Goal: Information Seeking & Learning: Learn about a topic

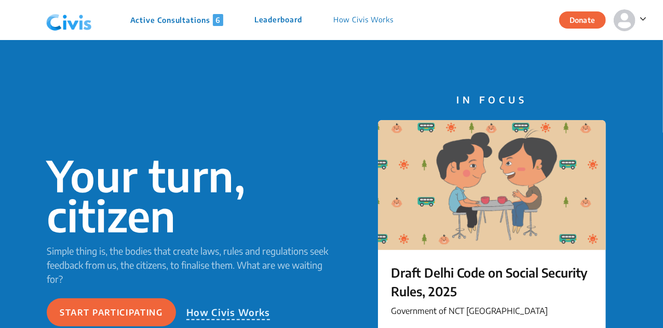
click at [176, 33] on div "Active Consultations 6 Leaderboard How Civis Works" at bounding box center [225, 20] width 367 height 31
click at [176, 29] on div "Active Consultations 6 Leaderboard How Civis Works" at bounding box center [225, 20] width 367 height 31
click at [176, 26] on div "Active Consultations 6 Leaderboard How Civis Works" at bounding box center [225, 20] width 367 height 31
click at [177, 18] on p "Active Consultations 6" at bounding box center [176, 20] width 93 height 12
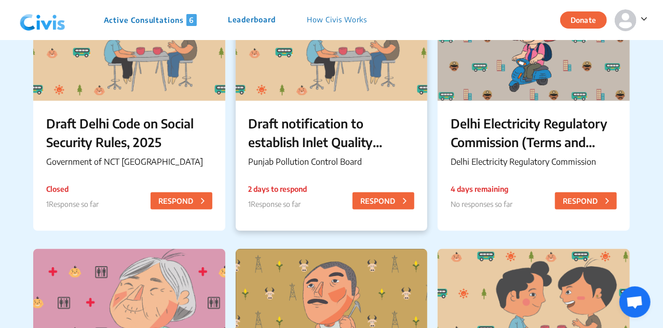
scroll to position [161, 0]
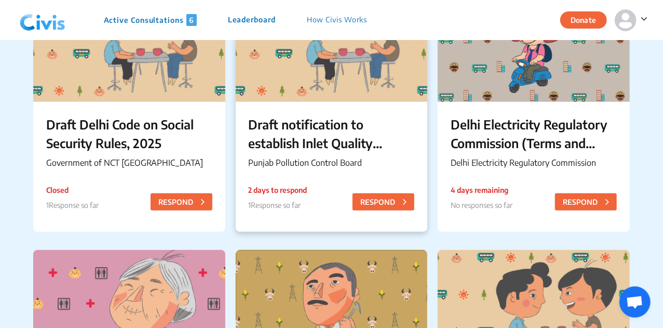
click at [339, 142] on p "Draft notification to establish Inlet Quality Standards for the Common Effluent…" at bounding box center [332, 133] width 166 height 37
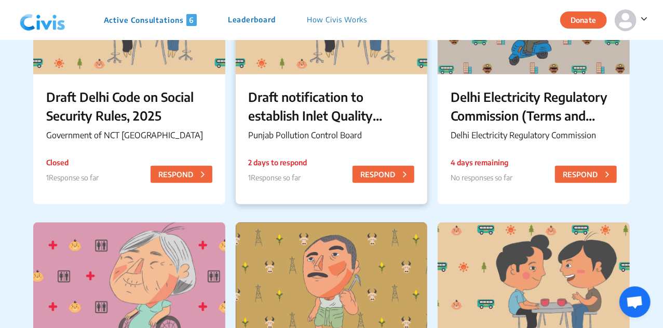
scroll to position [189, 0]
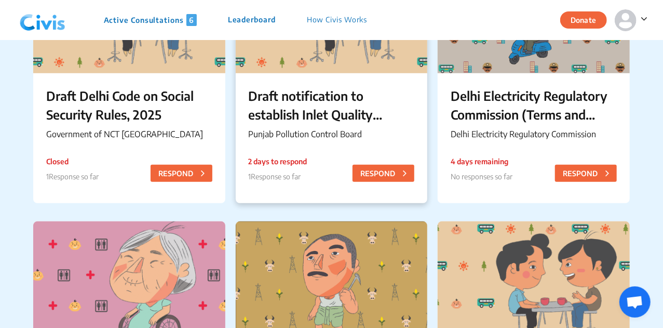
click at [311, 146] on div "Draft notification to establish Inlet Quality Standards for the Common Effluent…" at bounding box center [332, 115] width 192 height 84
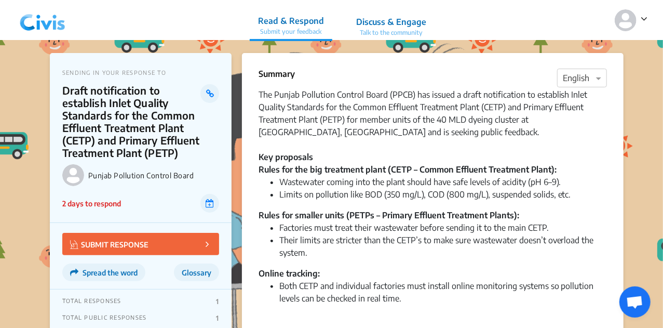
click at [63, 19] on img at bounding box center [43, 20] width 54 height 31
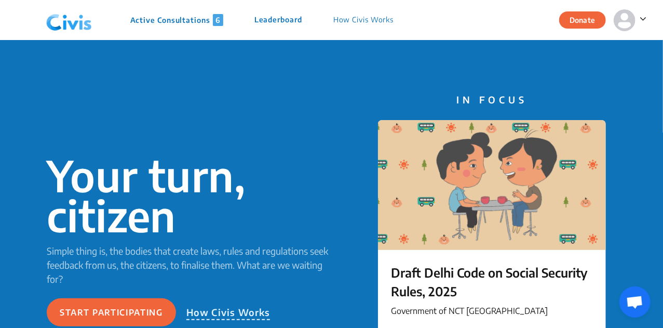
click at [189, 25] on p "Active Consultations 6" at bounding box center [176, 20] width 93 height 12
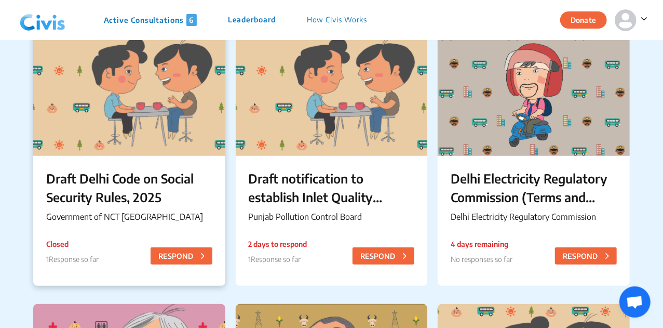
scroll to position [107, 0]
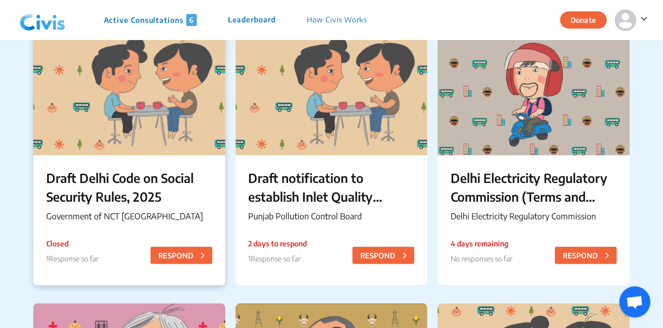
click at [151, 186] on p "Draft Delhi Code on Social Security Rules, 2025" at bounding box center [129, 186] width 166 height 37
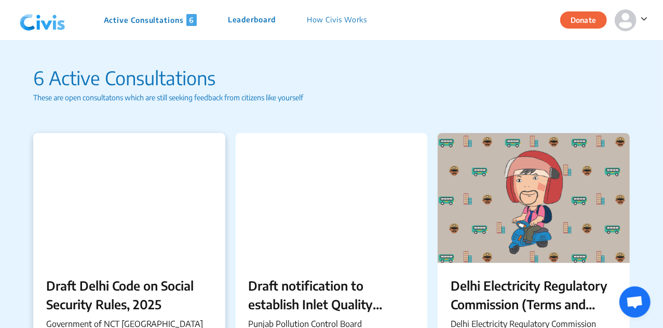
scroll to position [178, 0]
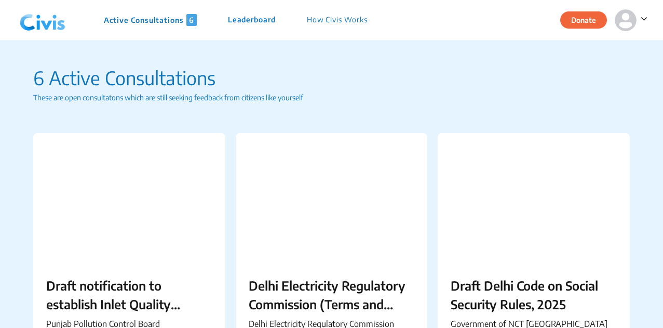
scroll to position [178, 0]
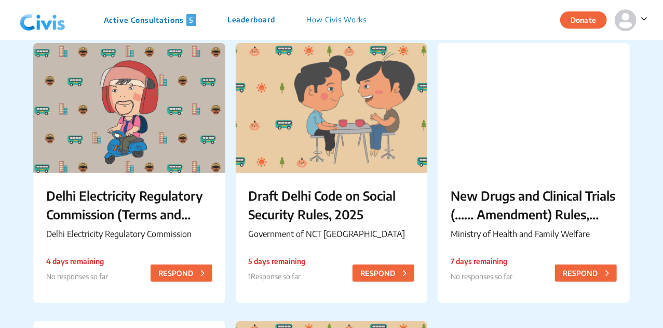
scroll to position [90, 0]
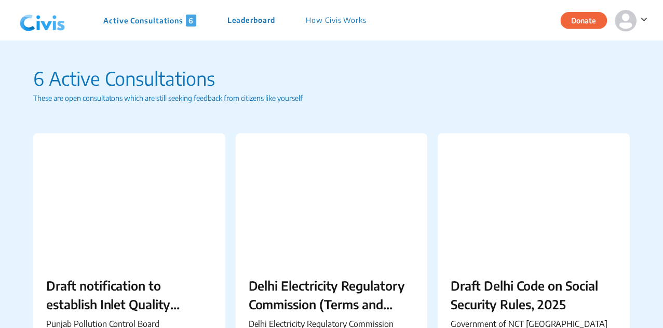
scroll to position [90, 0]
